Goal: Find specific page/section: Find specific page/section

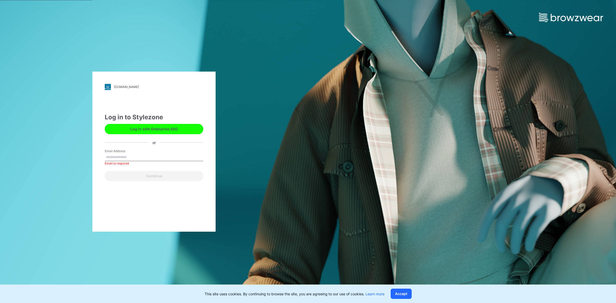
click at [186, 130] on button "Log in with Enterprise SSO" at bounding box center [154, 129] width 99 height 10
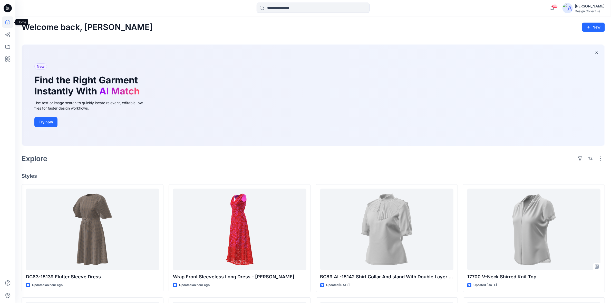
click at [8, 22] on icon at bounding box center [7, 21] width 11 height 11
click at [6, 20] on icon at bounding box center [7, 21] width 11 height 11
click at [8, 21] on icon at bounding box center [7, 21] width 11 height 11
click at [8, 49] on icon at bounding box center [7, 46] width 11 height 11
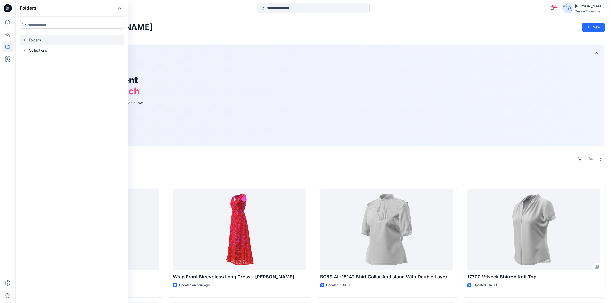
click at [24, 41] on icon "button" at bounding box center [25, 40] width 4 height 4
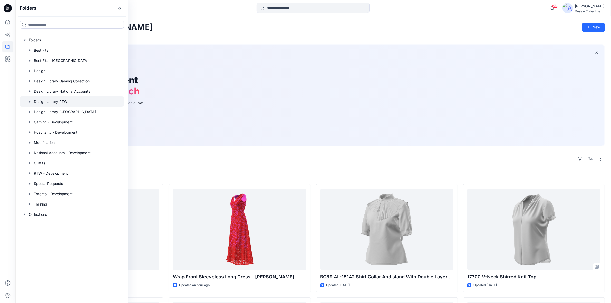
click at [47, 102] on div at bounding box center [72, 101] width 105 height 10
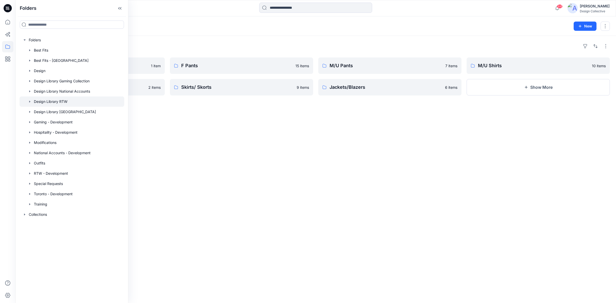
click at [367, 115] on div "Folders Outerwear 1 item Tunics/Smocks 2 items F Pants 15 items Skirts/ Skorts …" at bounding box center [315, 169] width 600 height 267
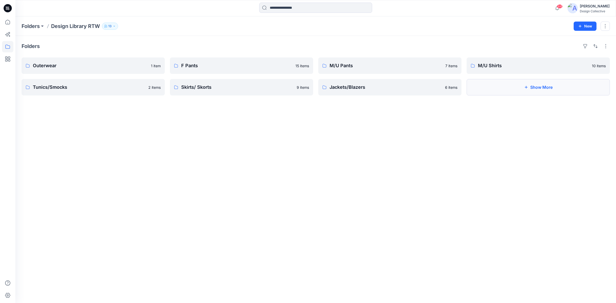
click at [516, 85] on button "Show More" at bounding box center [538, 87] width 143 height 16
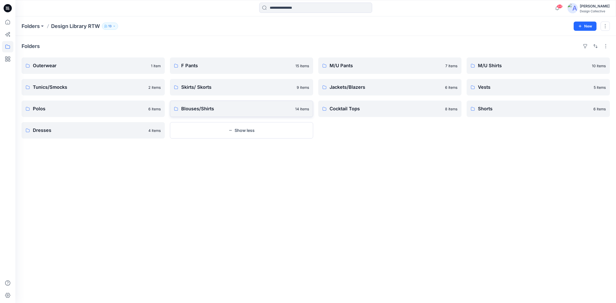
click at [185, 108] on p "Blouses/Shirts" at bounding box center [236, 108] width 111 height 7
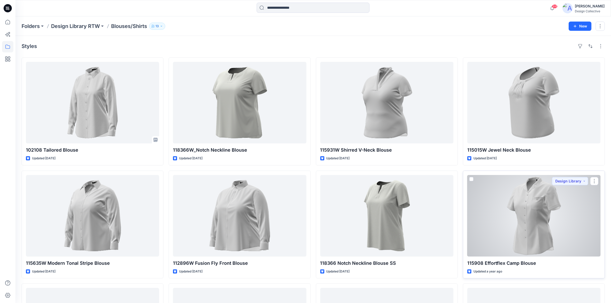
click at [503, 208] on div at bounding box center [533, 216] width 133 height 82
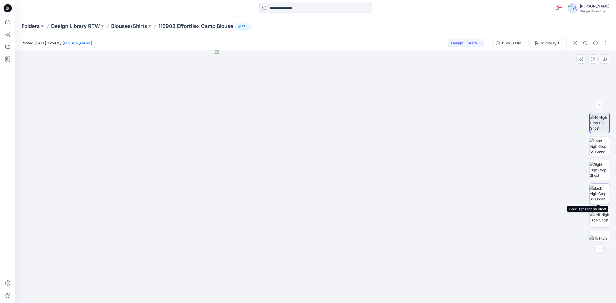
click at [600, 193] on img at bounding box center [599, 194] width 20 height 16
click at [592, 172] on img at bounding box center [599, 170] width 20 height 16
click at [598, 194] on img at bounding box center [599, 194] width 20 height 16
click at [598, 143] on img at bounding box center [599, 146] width 20 height 16
click at [605, 174] on img at bounding box center [599, 170] width 20 height 16
